Goal: Navigation & Orientation: Find specific page/section

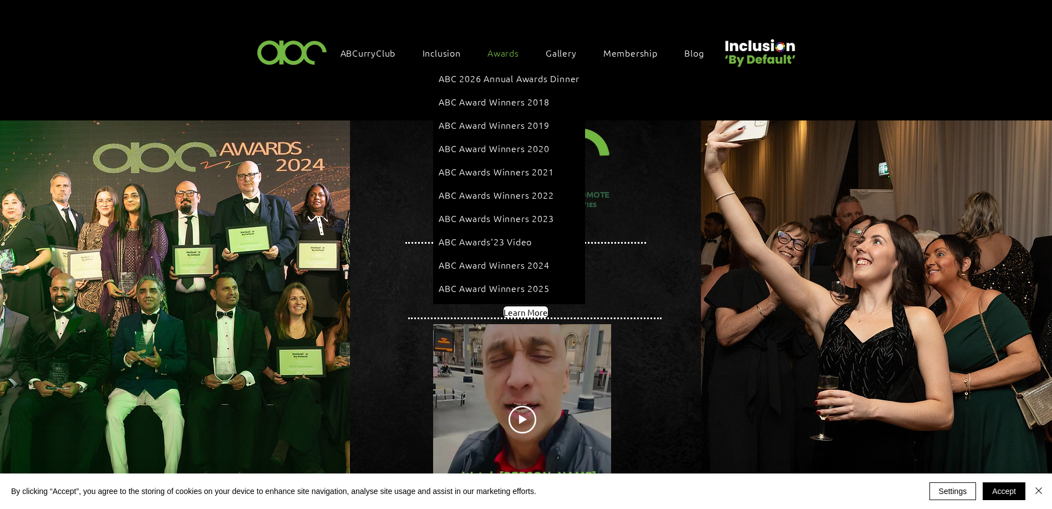
click at [491, 50] on span "Awards" at bounding box center [504, 53] width 32 height 12
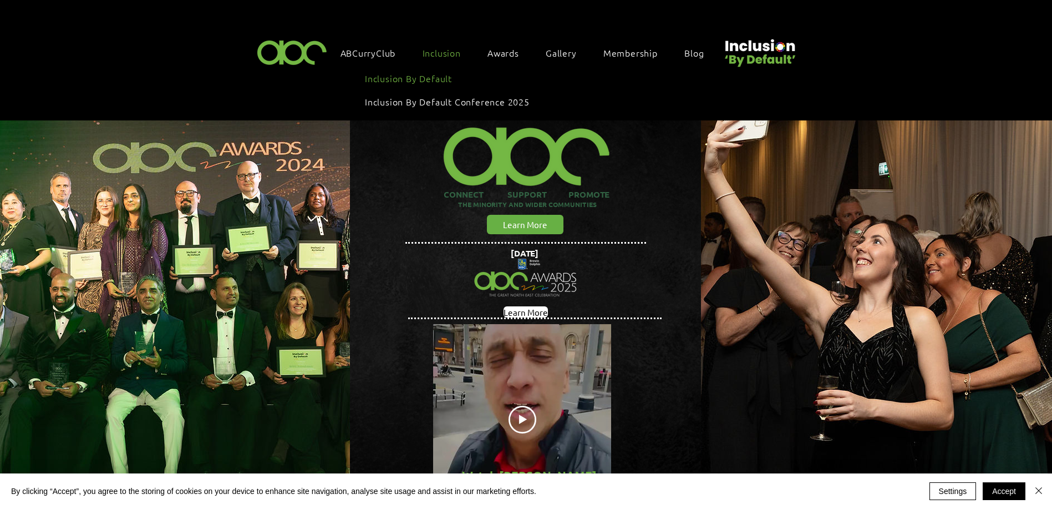
click at [433, 73] on span "Inclusion By Default" at bounding box center [408, 78] width 87 height 12
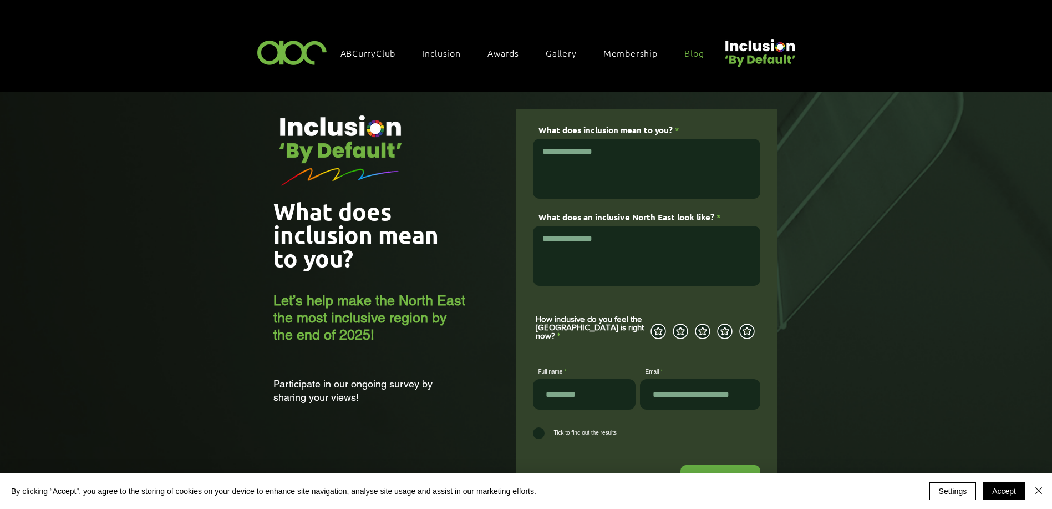
click at [694, 53] on span "Blog" at bounding box center [694, 53] width 19 height 12
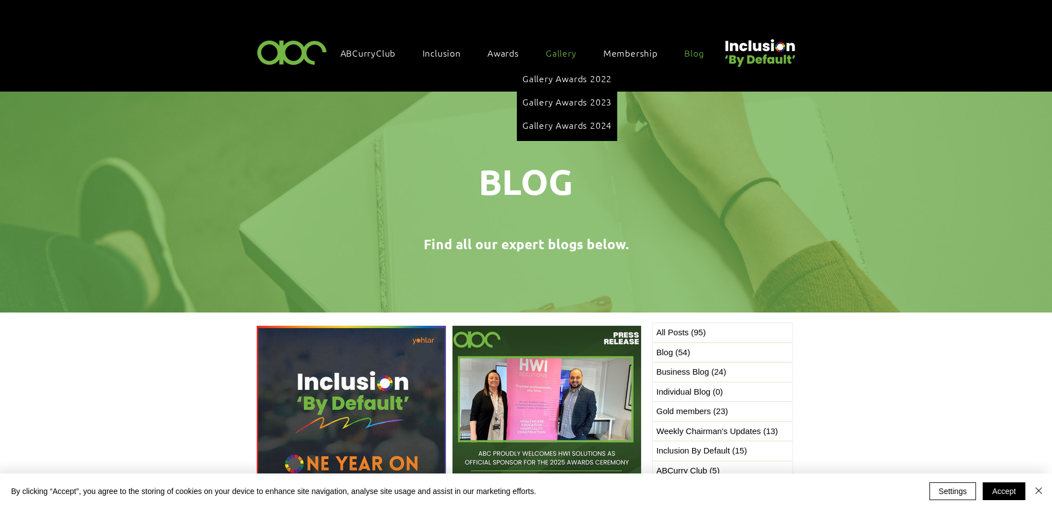
click at [560, 56] on span "Gallery" at bounding box center [561, 53] width 31 height 12
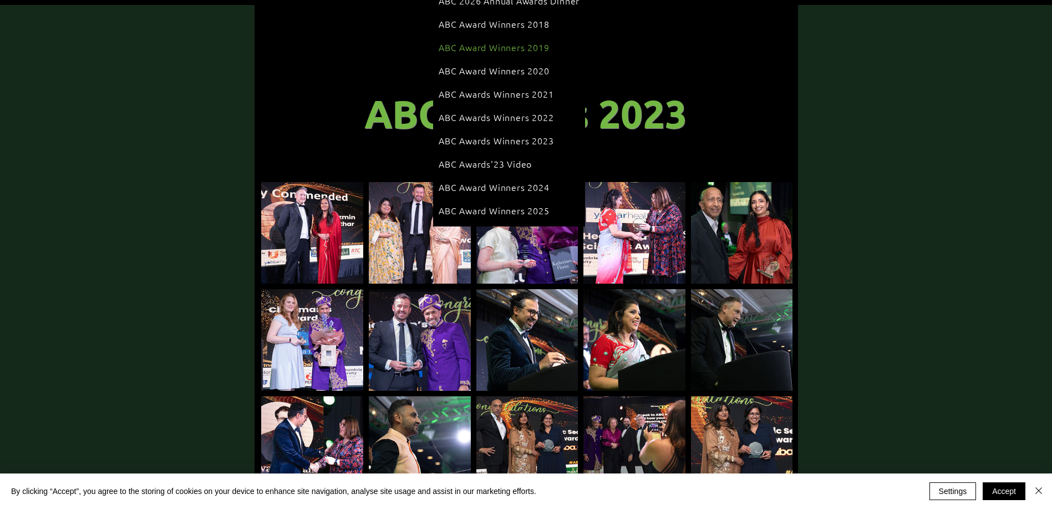
scroll to position [89, 0]
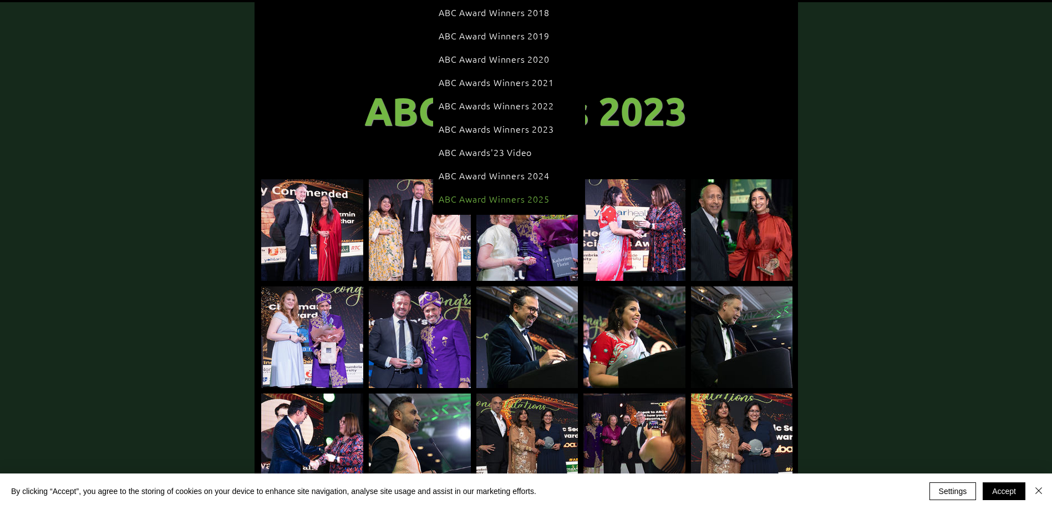
click at [500, 193] on span "ABC Award Winners 2025" at bounding box center [494, 199] width 111 height 12
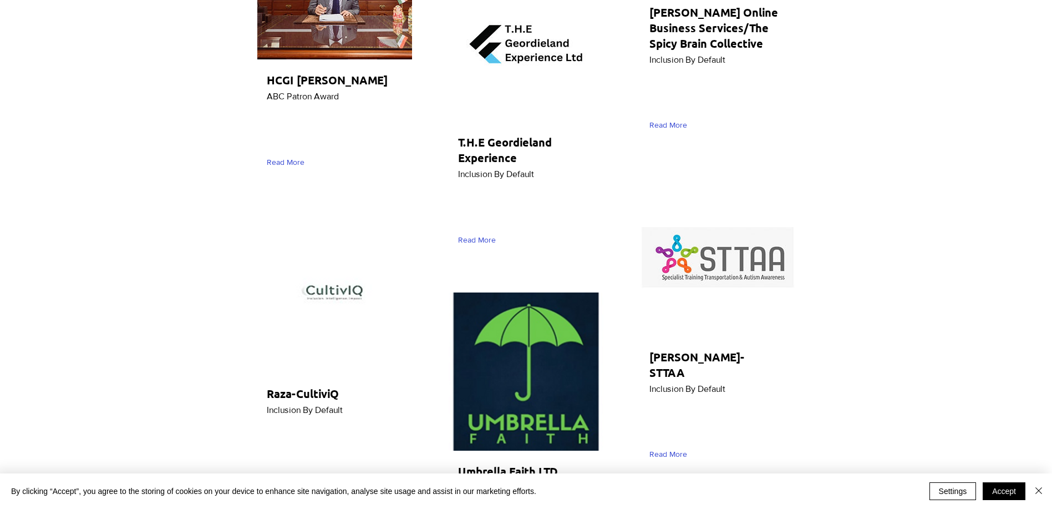
scroll to position [1387, 0]
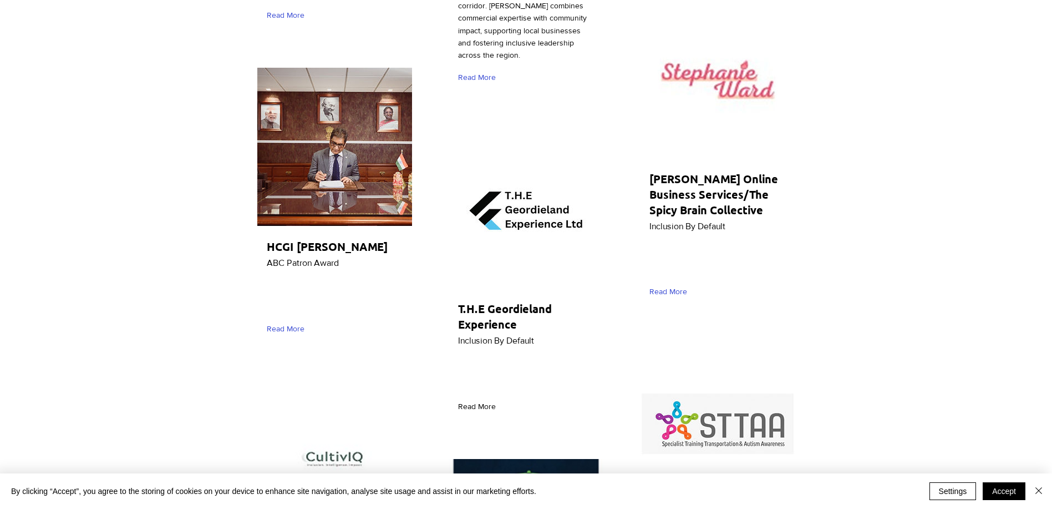
click at [477, 401] on span "Read More" at bounding box center [477, 406] width 38 height 11
click at [481, 401] on span "Read More" at bounding box center [477, 406] width 38 height 11
click at [527, 158] on img "main content" at bounding box center [526, 209] width 155 height 158
click at [287, 330] on span "Read More" at bounding box center [286, 328] width 38 height 11
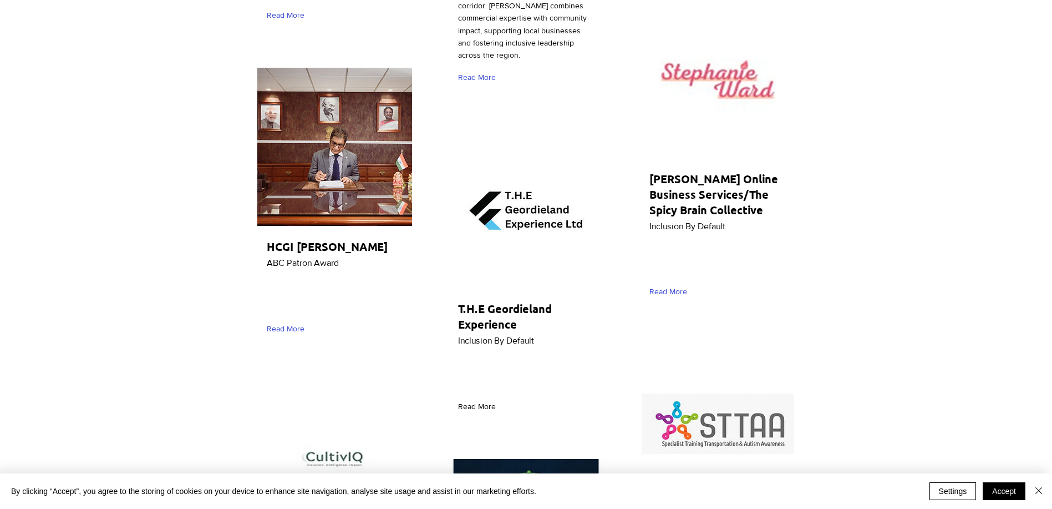
click at [474, 401] on span "Read More" at bounding box center [477, 406] width 38 height 11
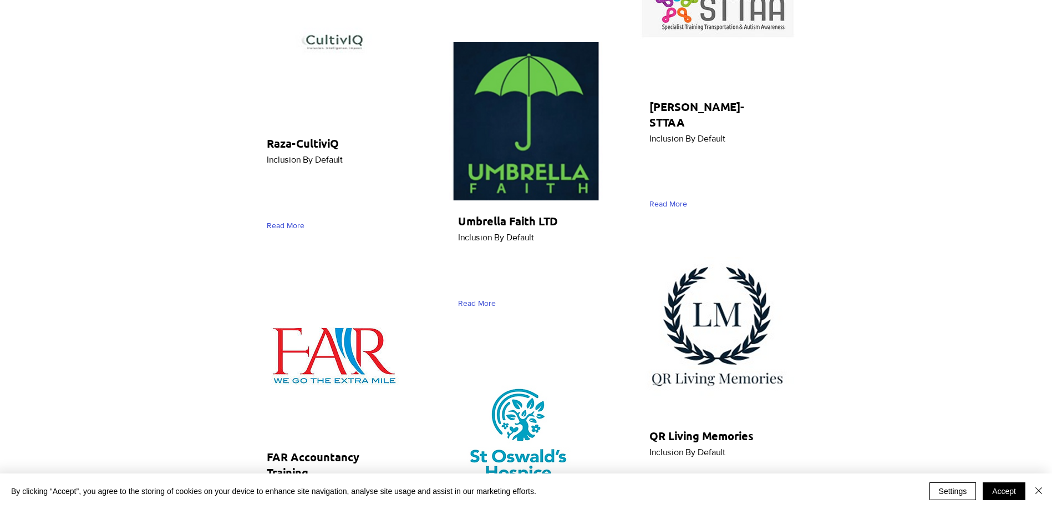
scroll to position [1831, 0]
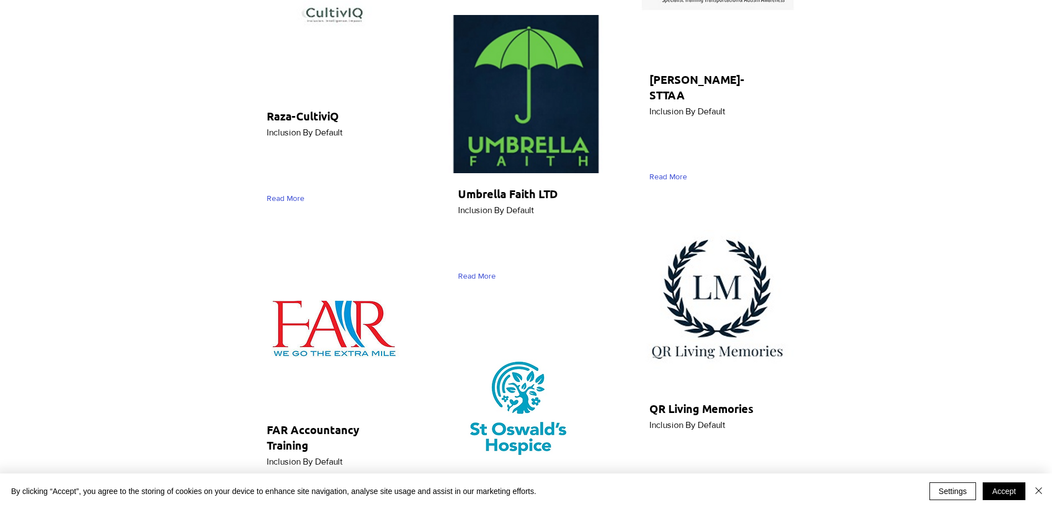
click at [678, 485] on span "Read More" at bounding box center [669, 490] width 38 height 11
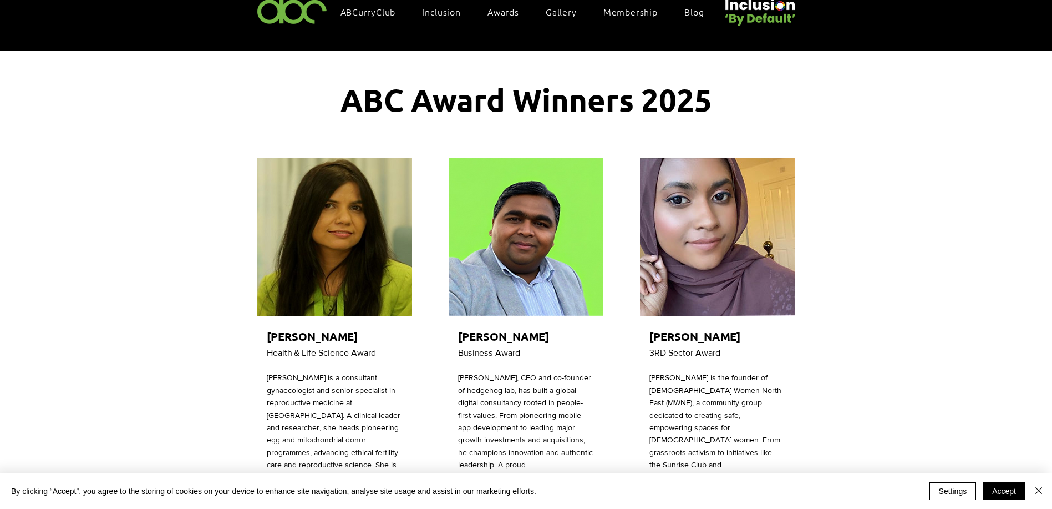
scroll to position [0, 0]
